Goal: Transaction & Acquisition: Purchase product/service

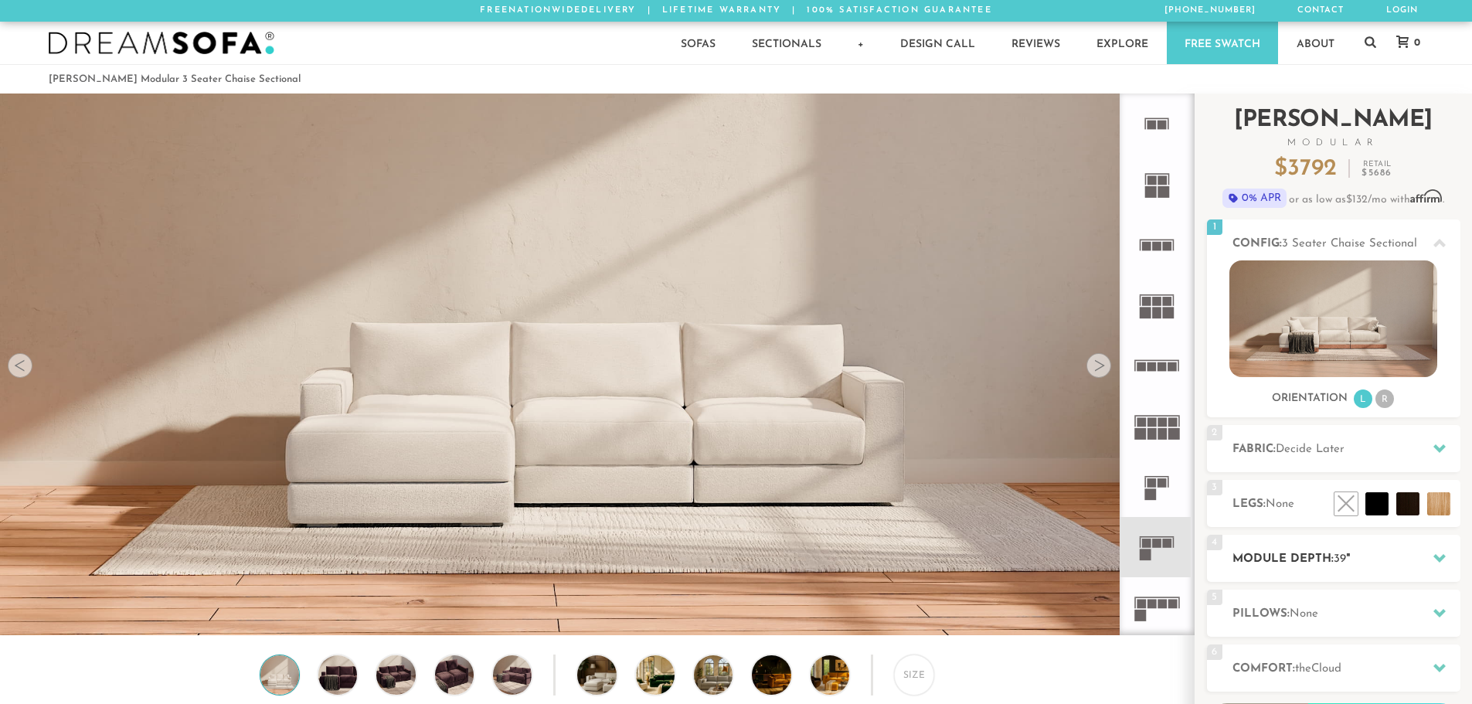
scroll to position [18093, 1460]
click at [1380, 566] on h2 "Module Depth: 39 "" at bounding box center [1346, 559] width 228 height 18
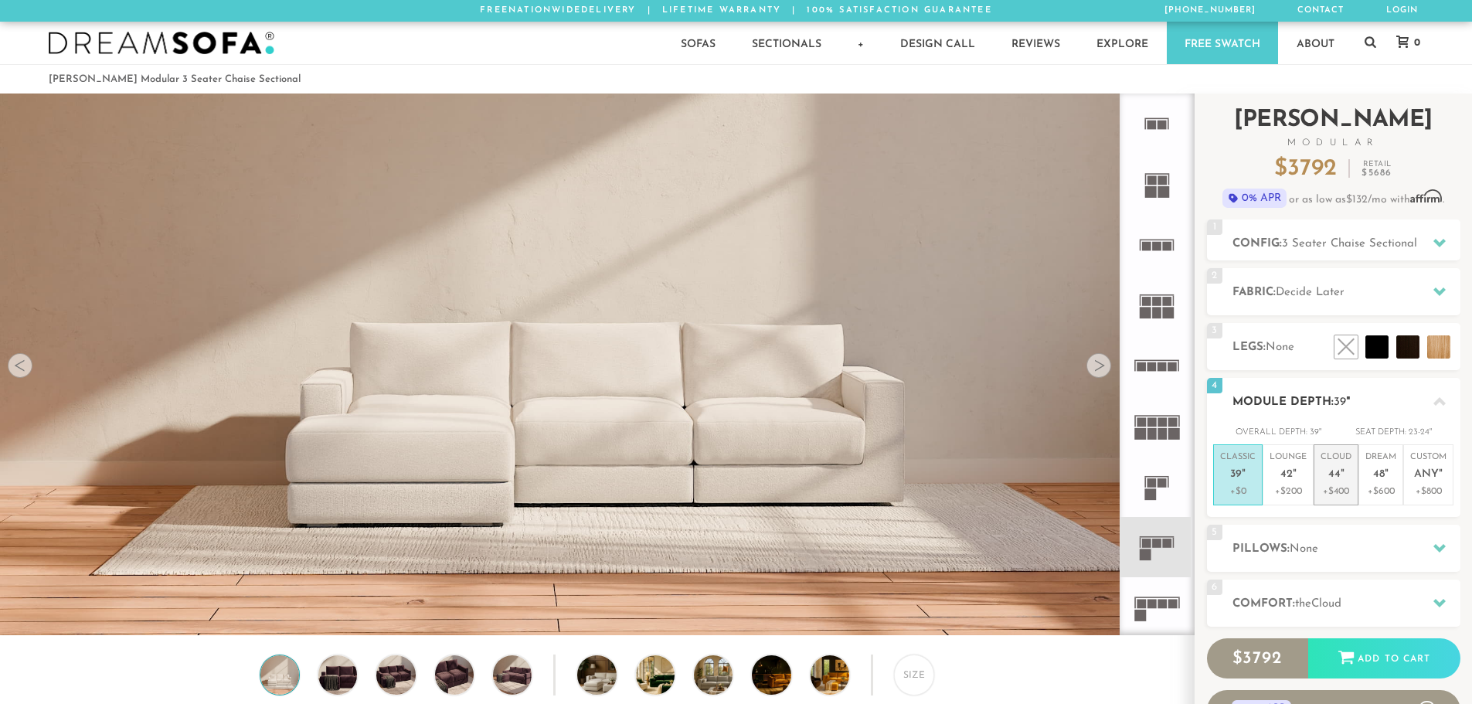
scroll to position [12, 12]
click at [1380, 472] on span "48" at bounding box center [1379, 474] width 12 height 13
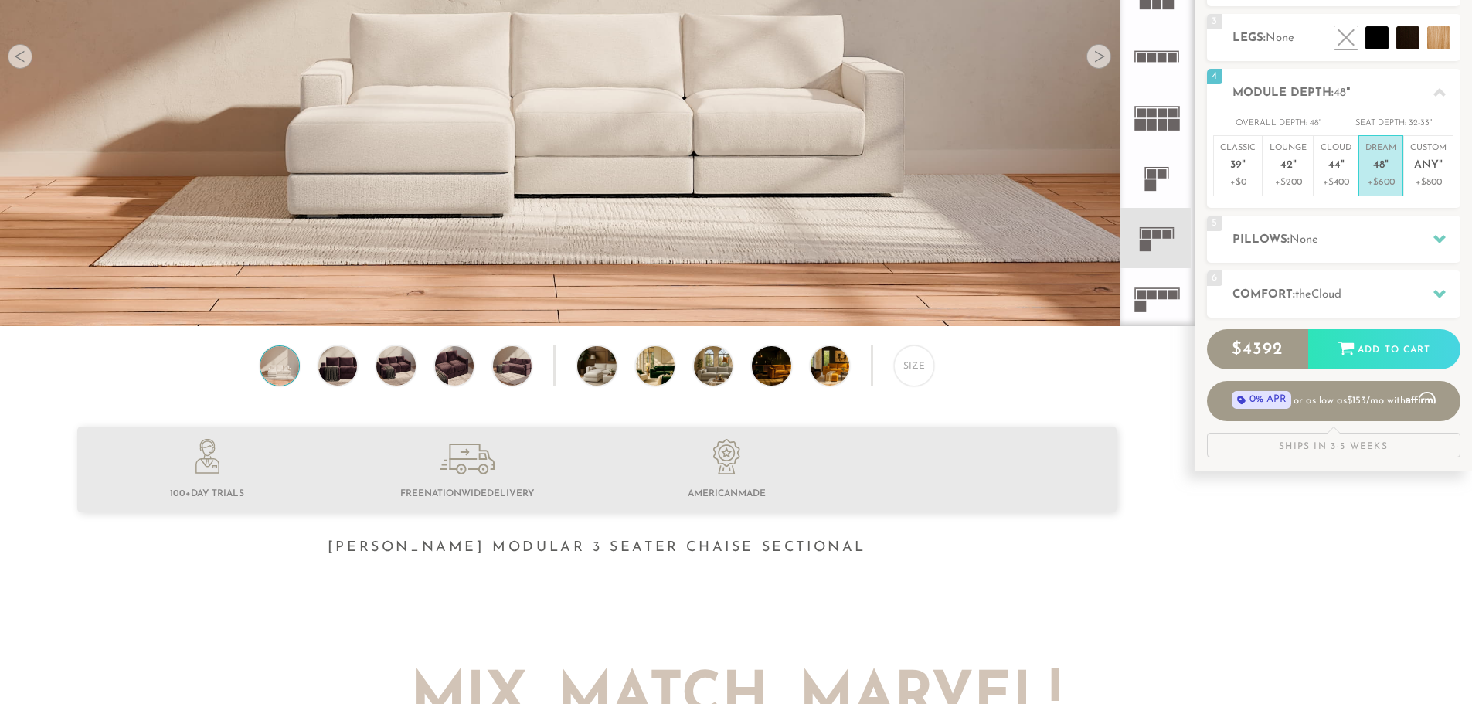
scroll to position [0, 0]
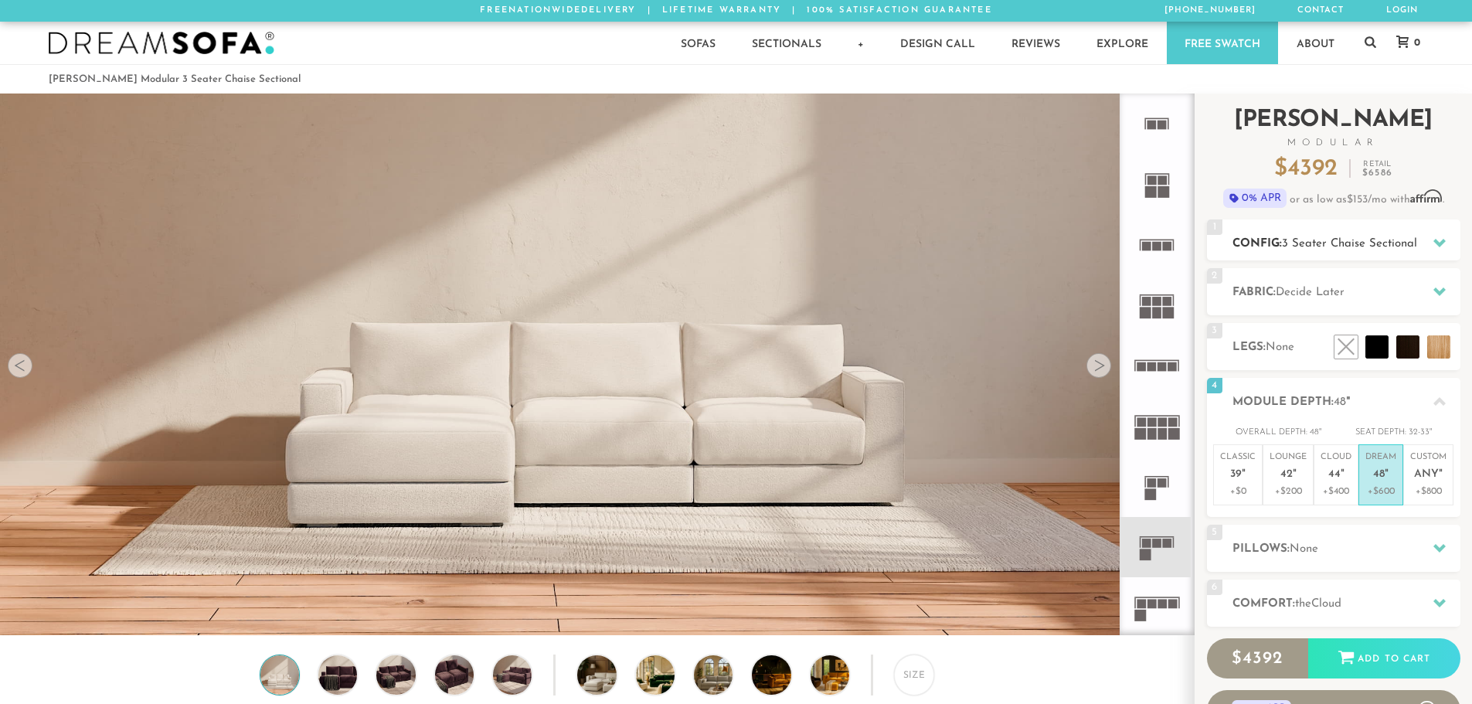
click at [1315, 246] on span "3 Seater Chaise Sectional" at bounding box center [1349, 244] width 135 height 12
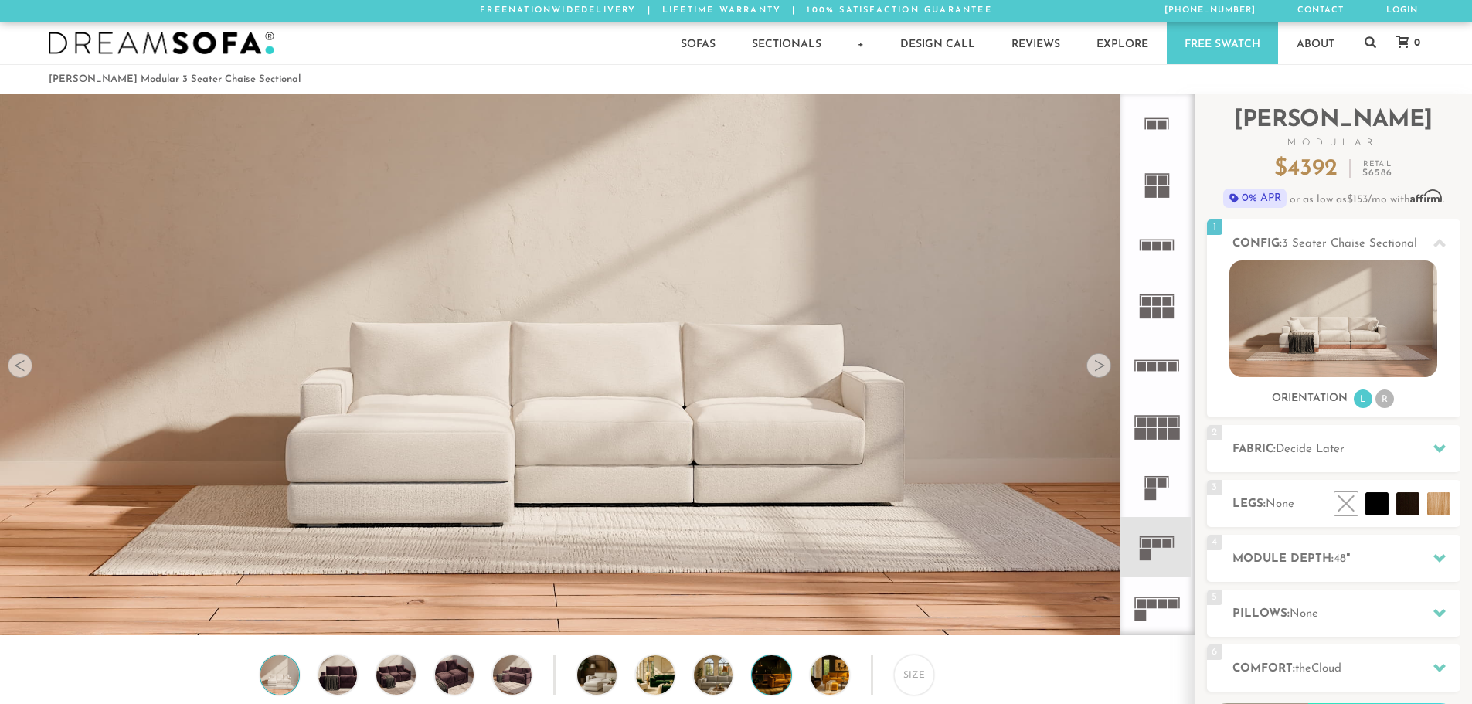
click at [760, 686] on img at bounding box center [786, 674] width 69 height 39
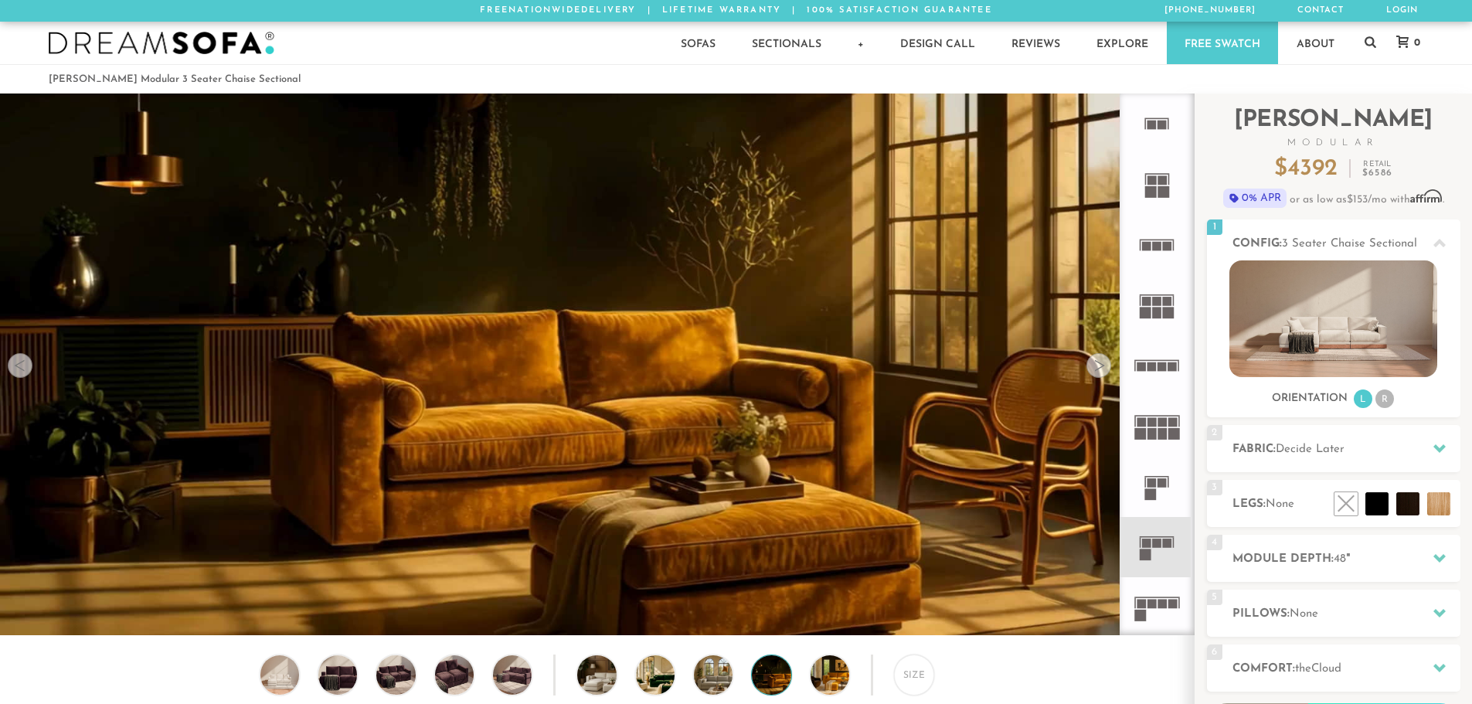
click at [1158, 552] on icon at bounding box center [1157, 547] width 60 height 60
click at [1157, 600] on icon at bounding box center [1157, 607] width 60 height 60
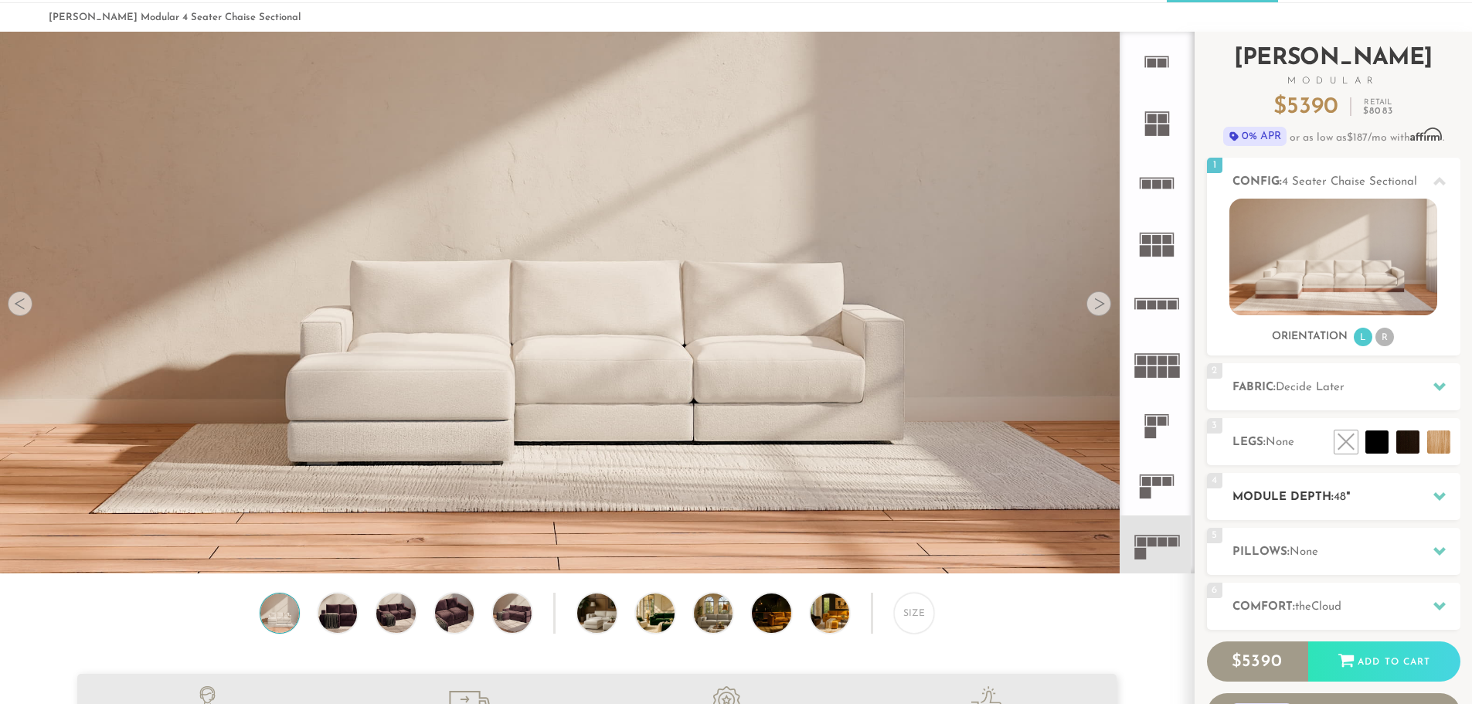
scroll to position [79, 0]
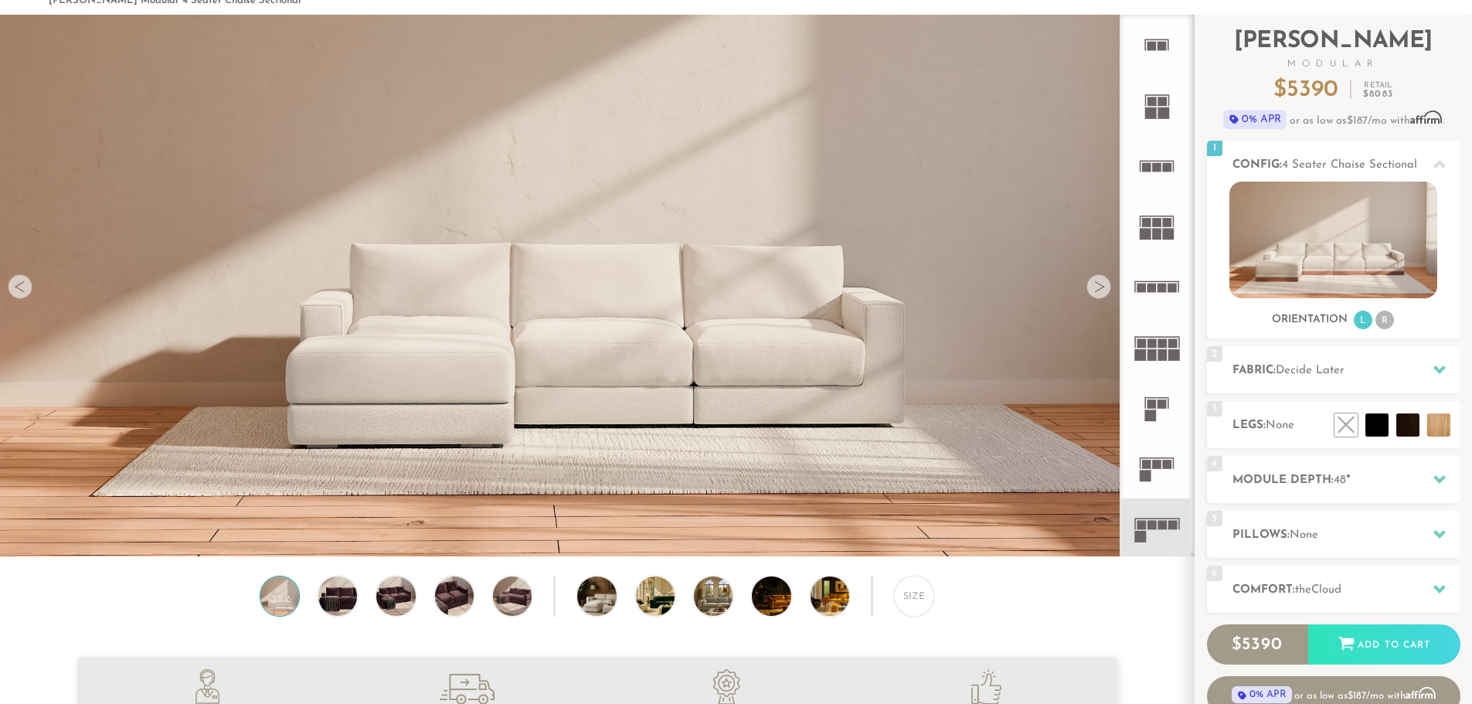
click at [1154, 285] on rect at bounding box center [1151, 288] width 9 height 9
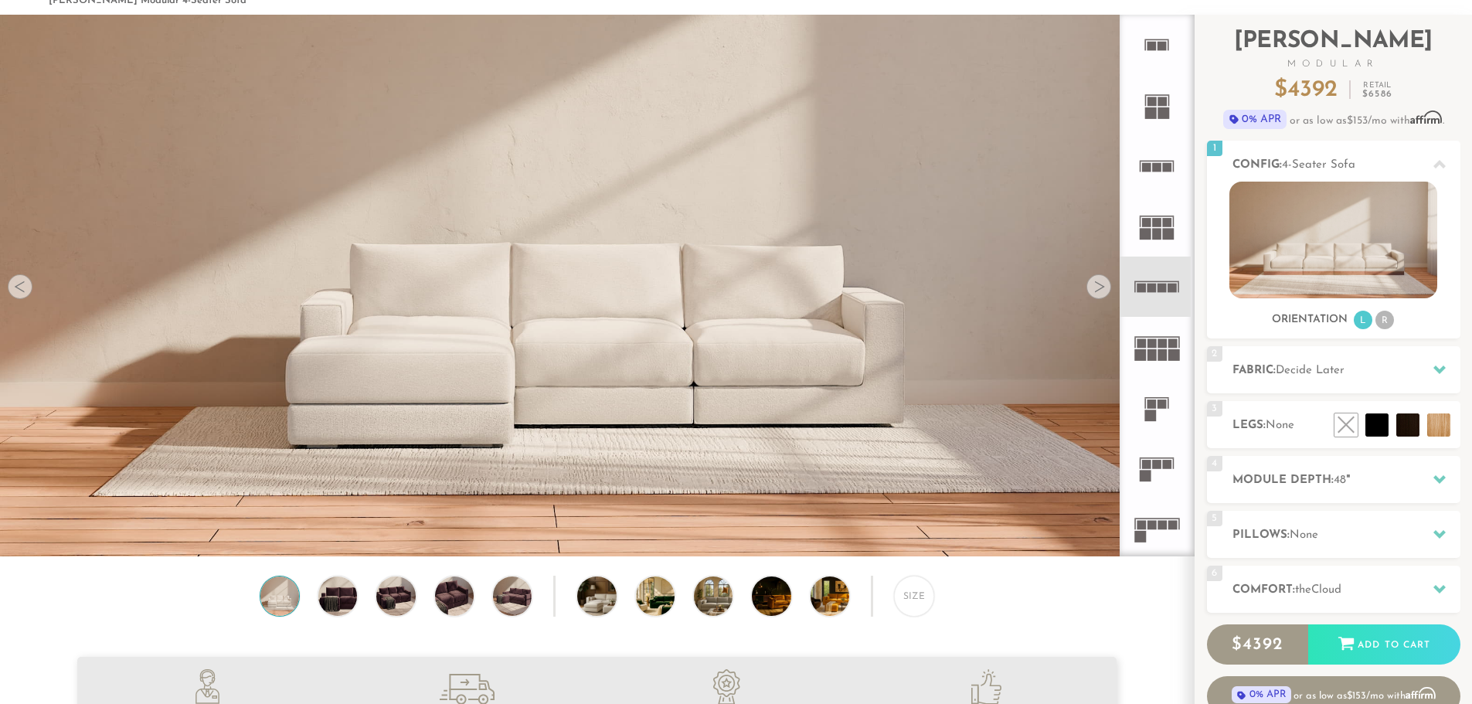
click at [1099, 290] on div at bounding box center [1098, 286] width 25 height 25
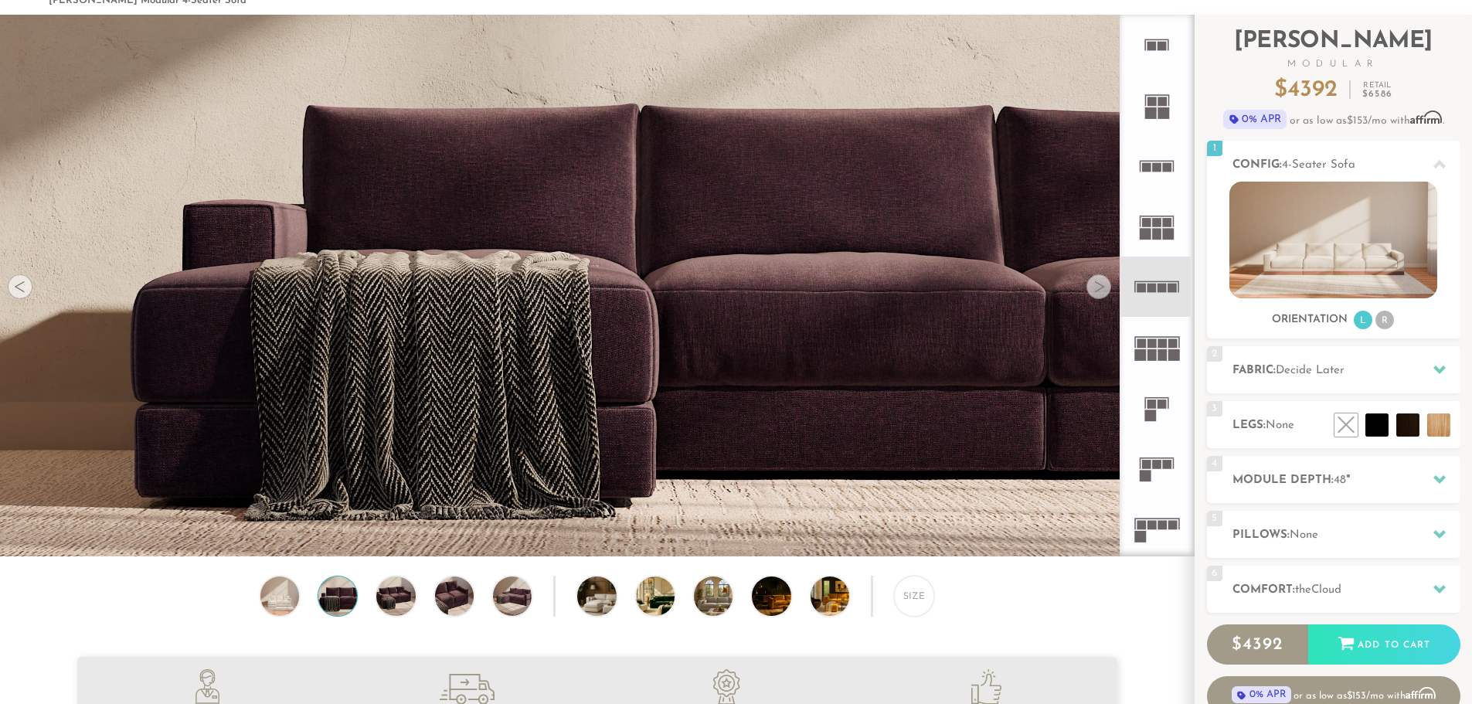
click at [1099, 290] on div at bounding box center [1098, 286] width 25 height 25
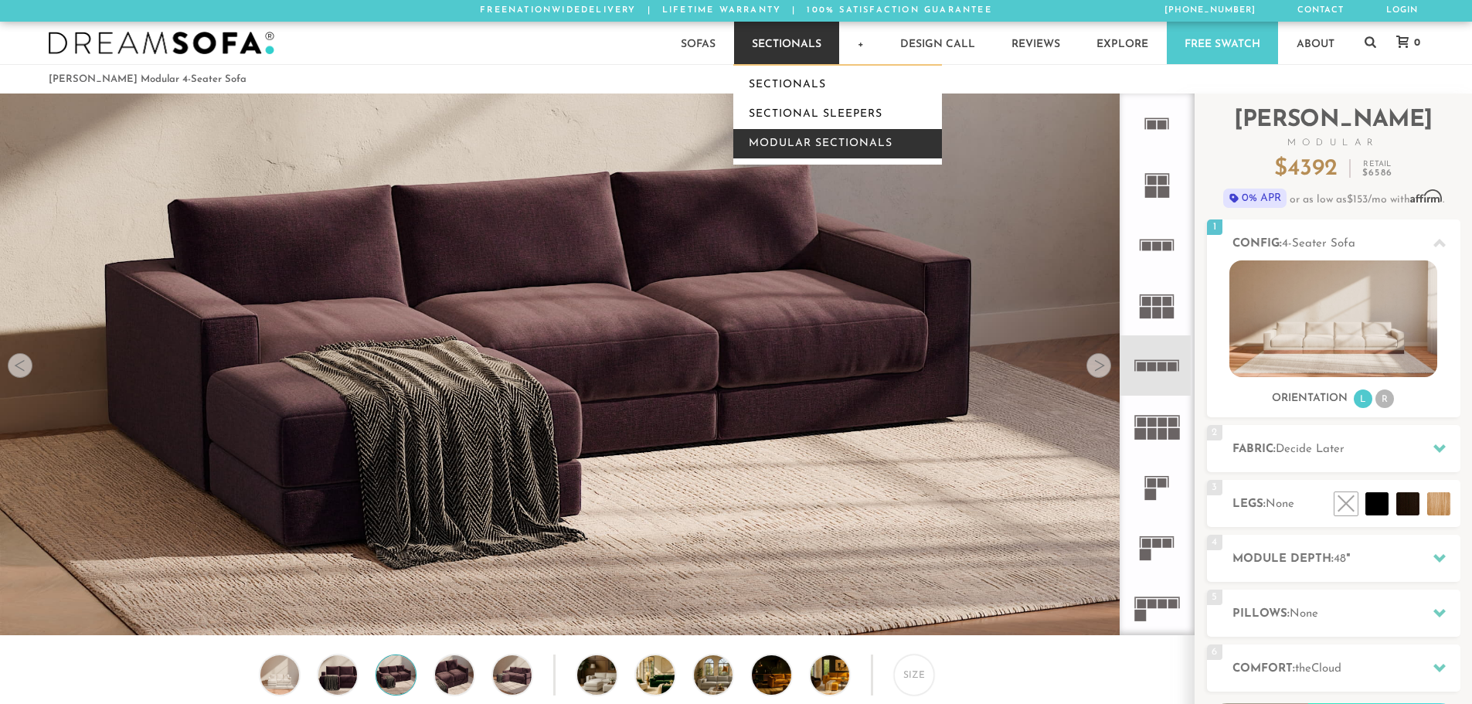
click at [762, 155] on link "Modular Sectionals" at bounding box center [837, 143] width 209 height 29
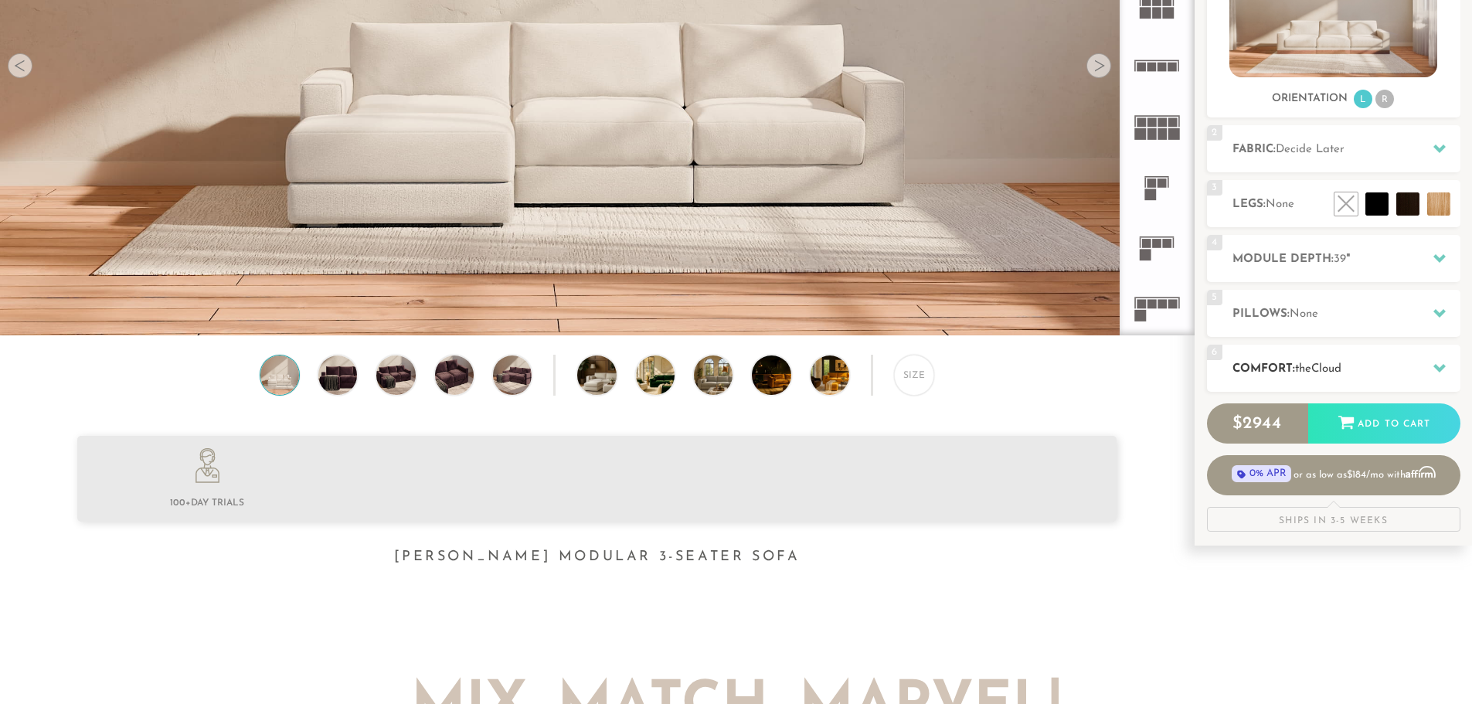
scroll to position [309, 0]
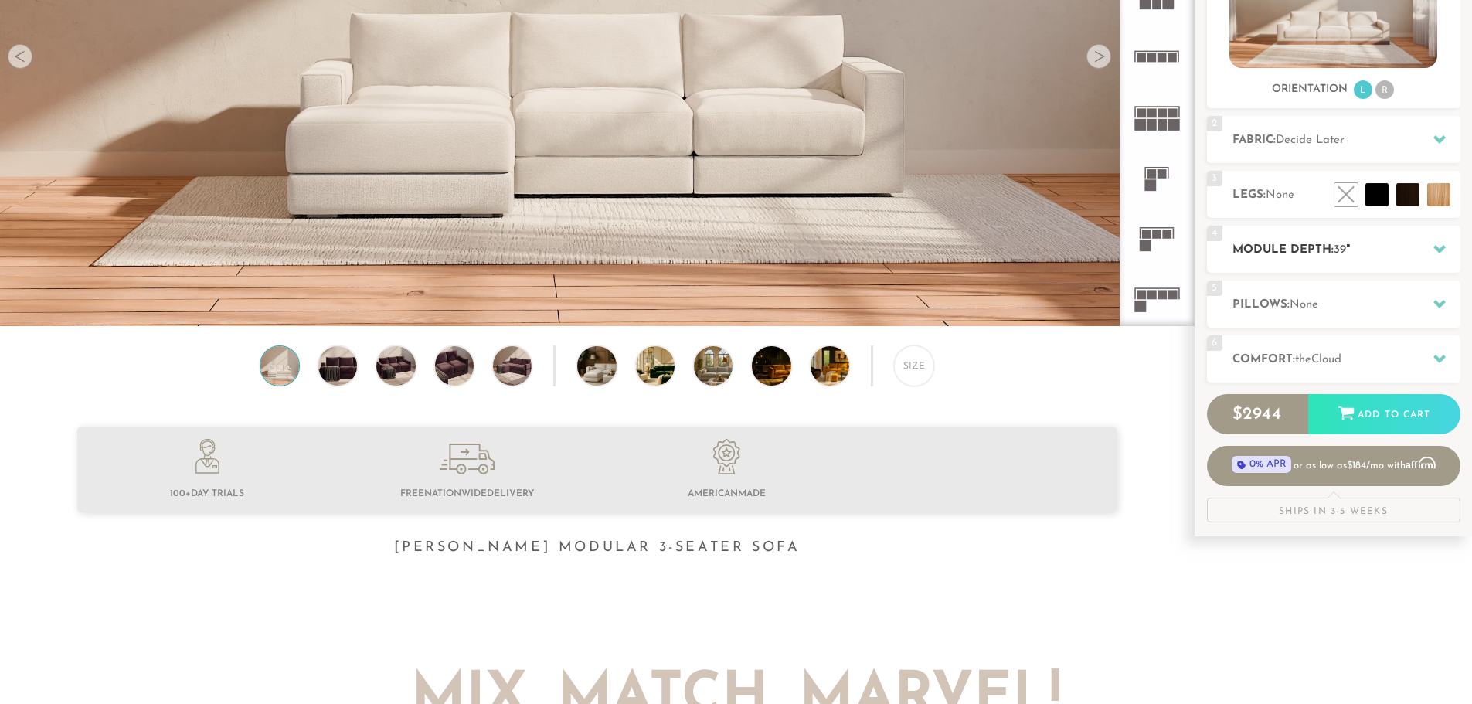
click at [1291, 250] on h2 "Module Depth: 39 "" at bounding box center [1346, 250] width 228 height 18
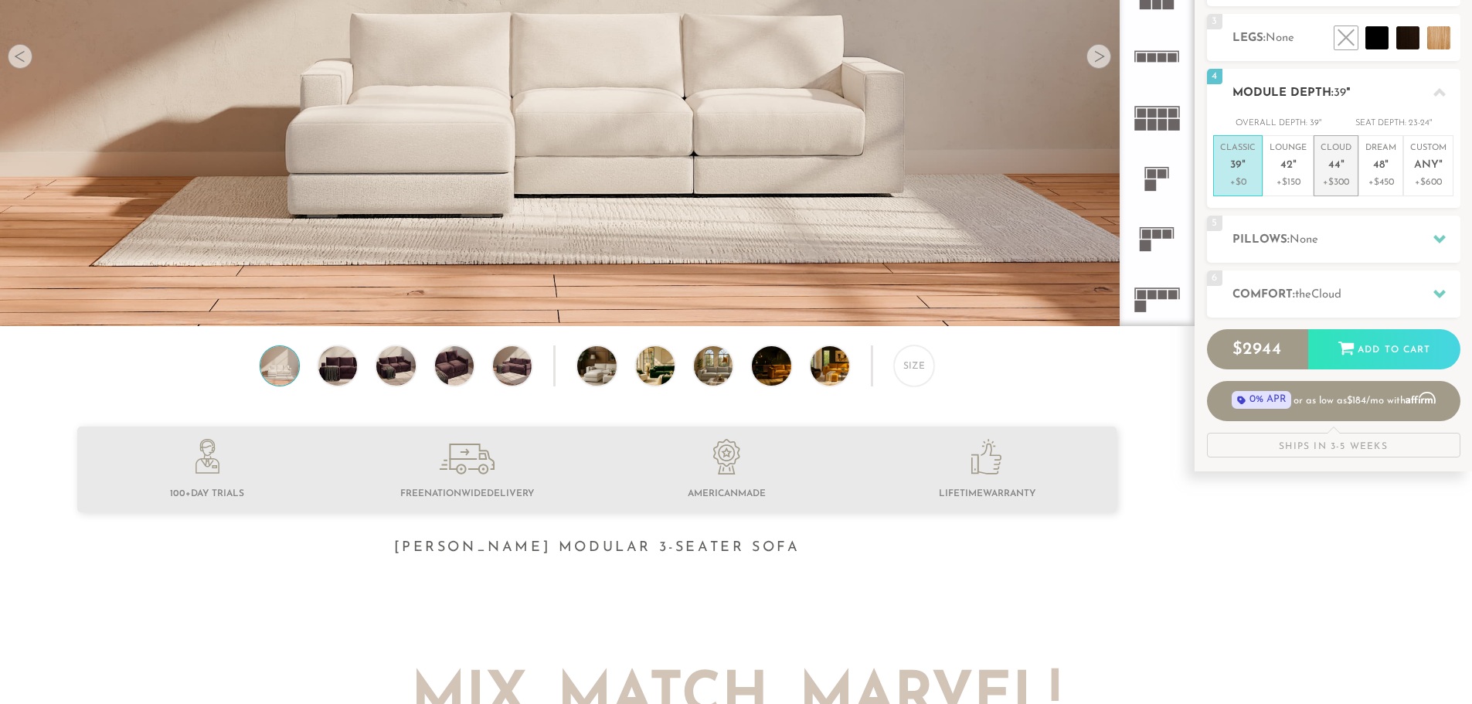
click at [1343, 170] on em """ at bounding box center [1343, 165] width 4 height 13
click at [1375, 178] on p "+$450" at bounding box center [1380, 182] width 31 height 14
click at [1215, 242] on div "5 Pillows: None" at bounding box center [1333, 239] width 253 height 47
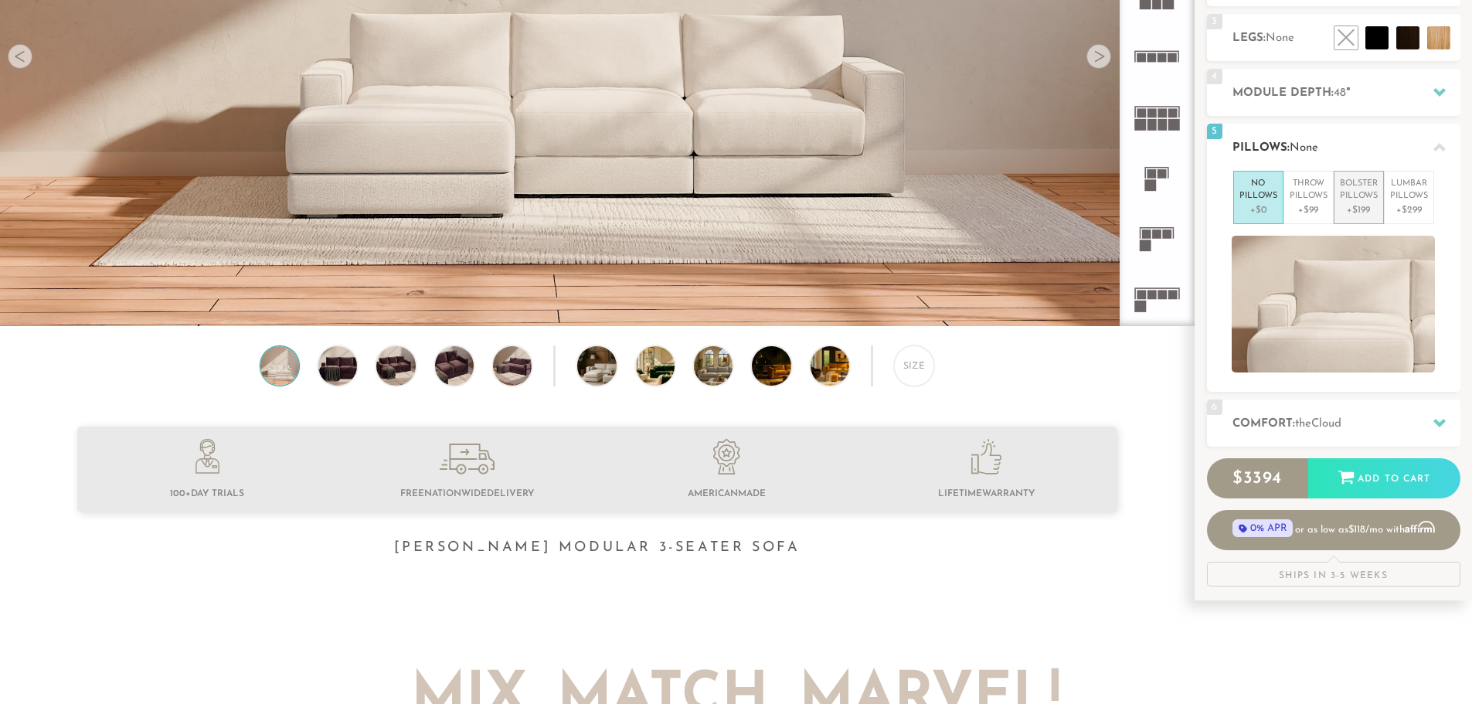
click at [1352, 216] on p "+$199" at bounding box center [1359, 210] width 38 height 14
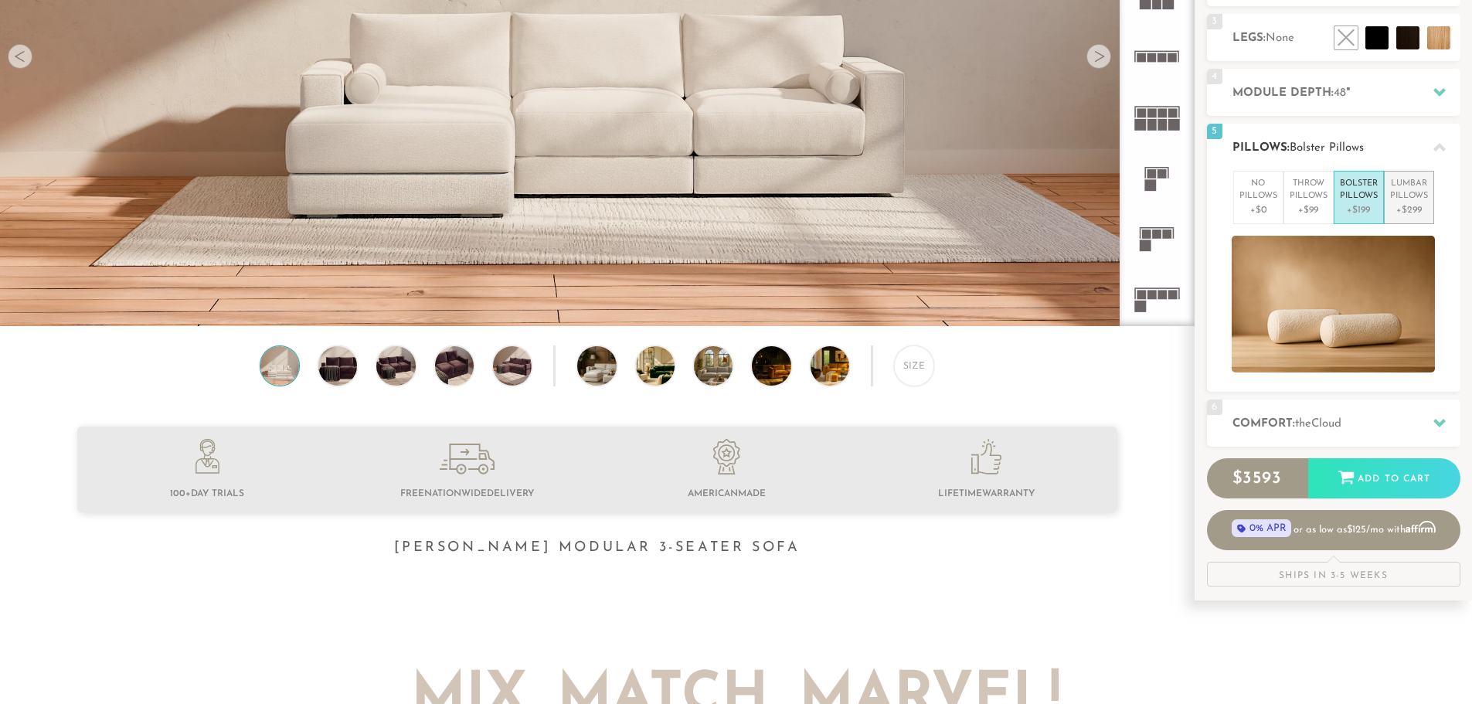
click at [1395, 199] on p "Lumbar Pillows" at bounding box center [1409, 190] width 38 height 25
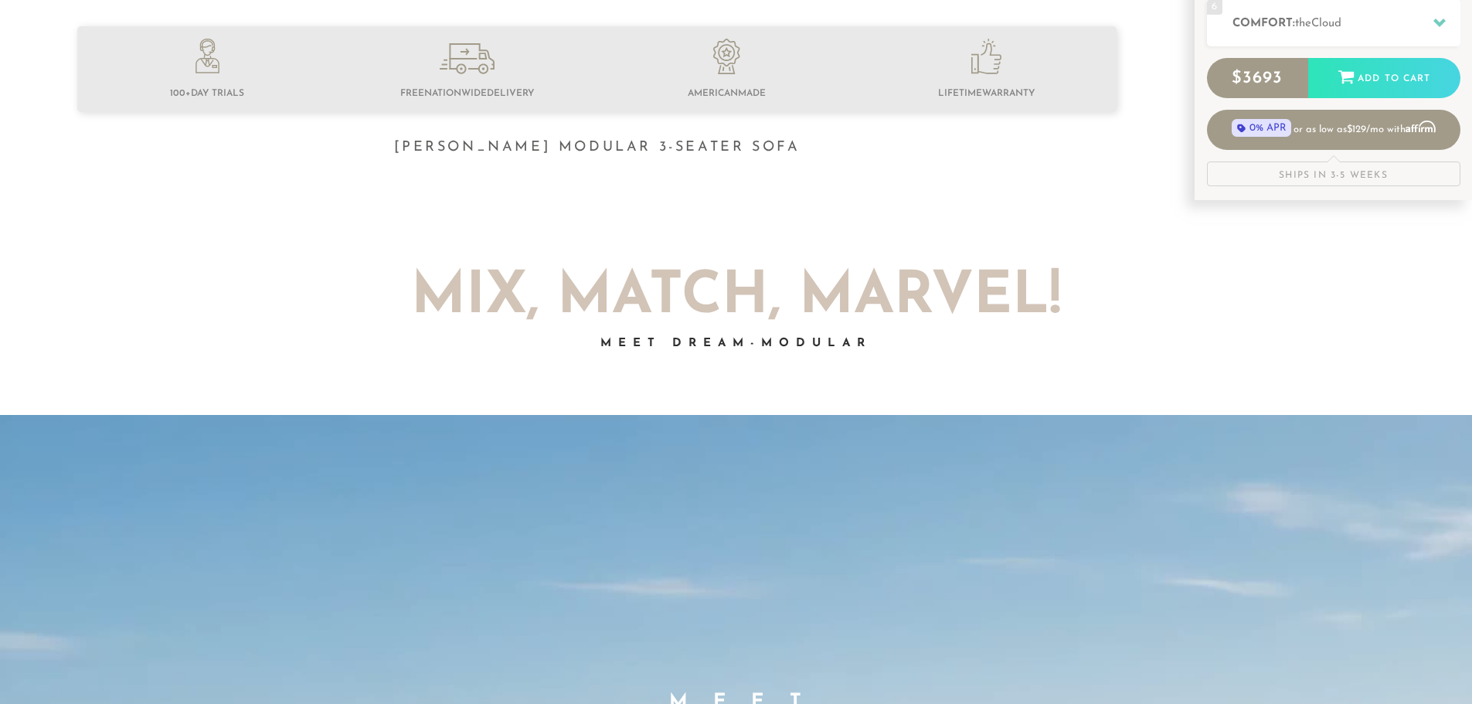
scroll to position [0, 0]
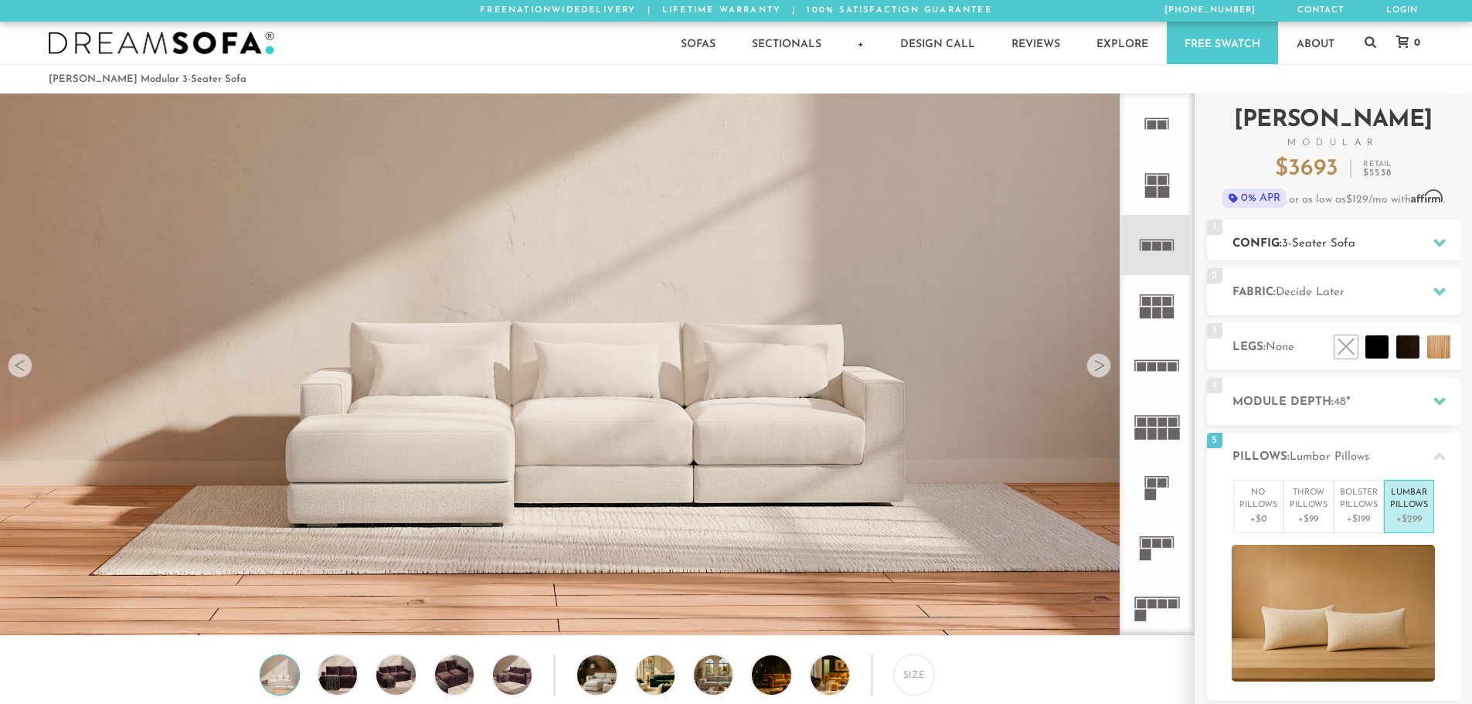
click at [1429, 236] on div at bounding box center [1439, 243] width 32 height 32
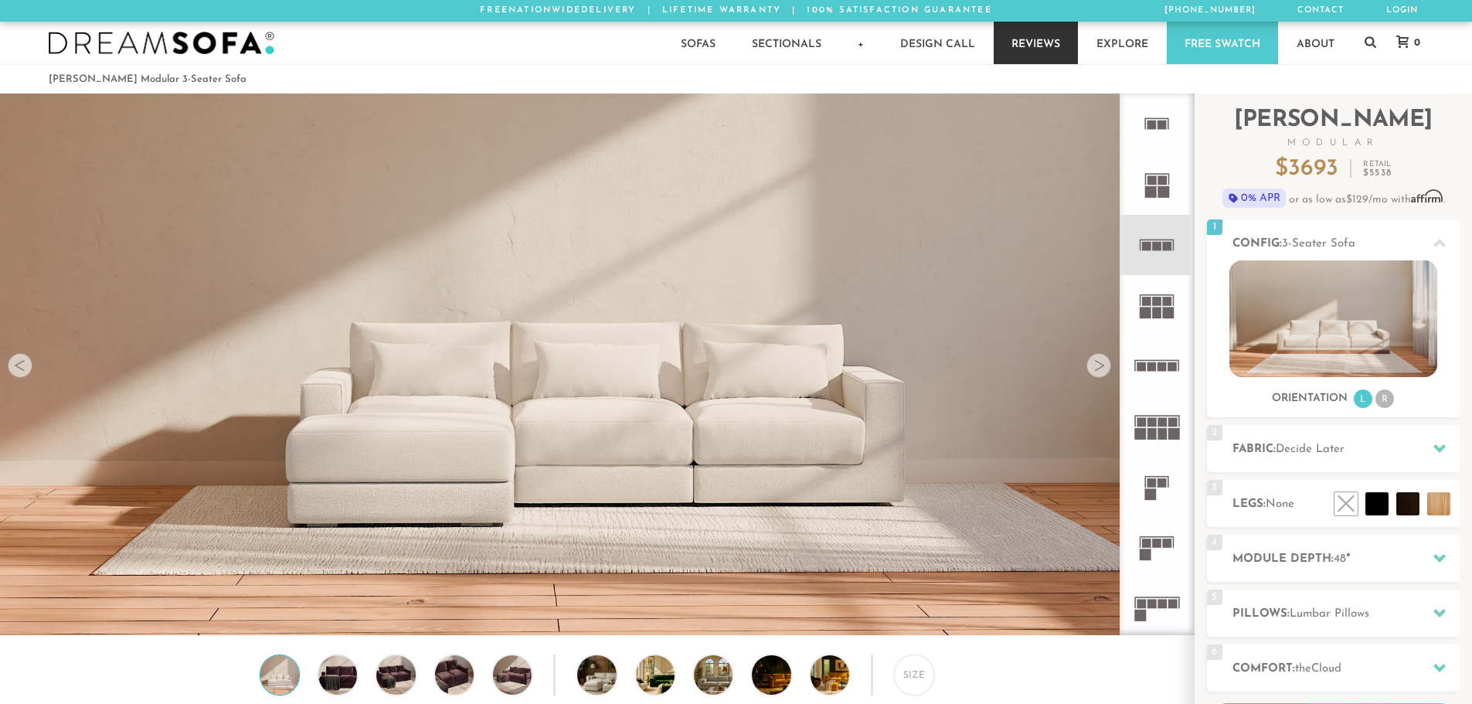
click at [1050, 49] on link "Reviews" at bounding box center [1036, 43] width 84 height 42
